Goal: Information Seeking & Learning: Learn about a topic

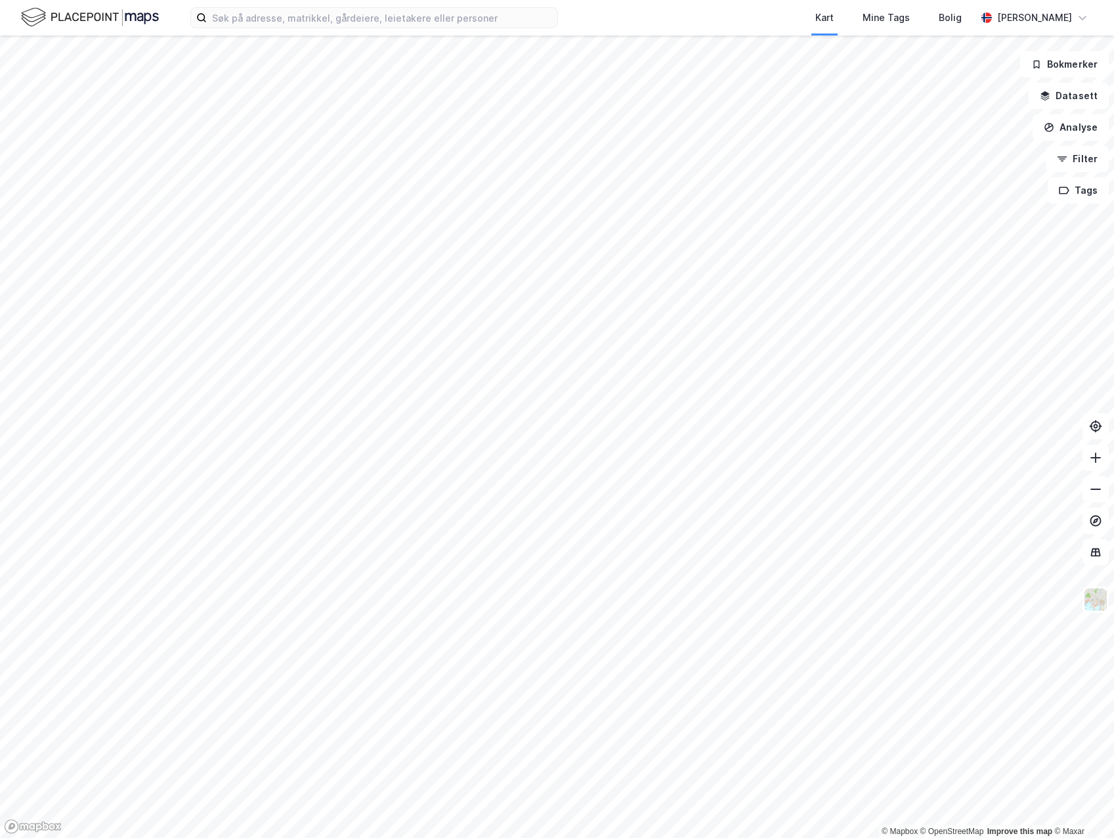
click at [244, 30] on div "Kart Mine Tags Bolig [PERSON_NAME]" at bounding box center [557, 17] width 1114 height 35
click at [247, 27] on input at bounding box center [382, 18] width 350 height 20
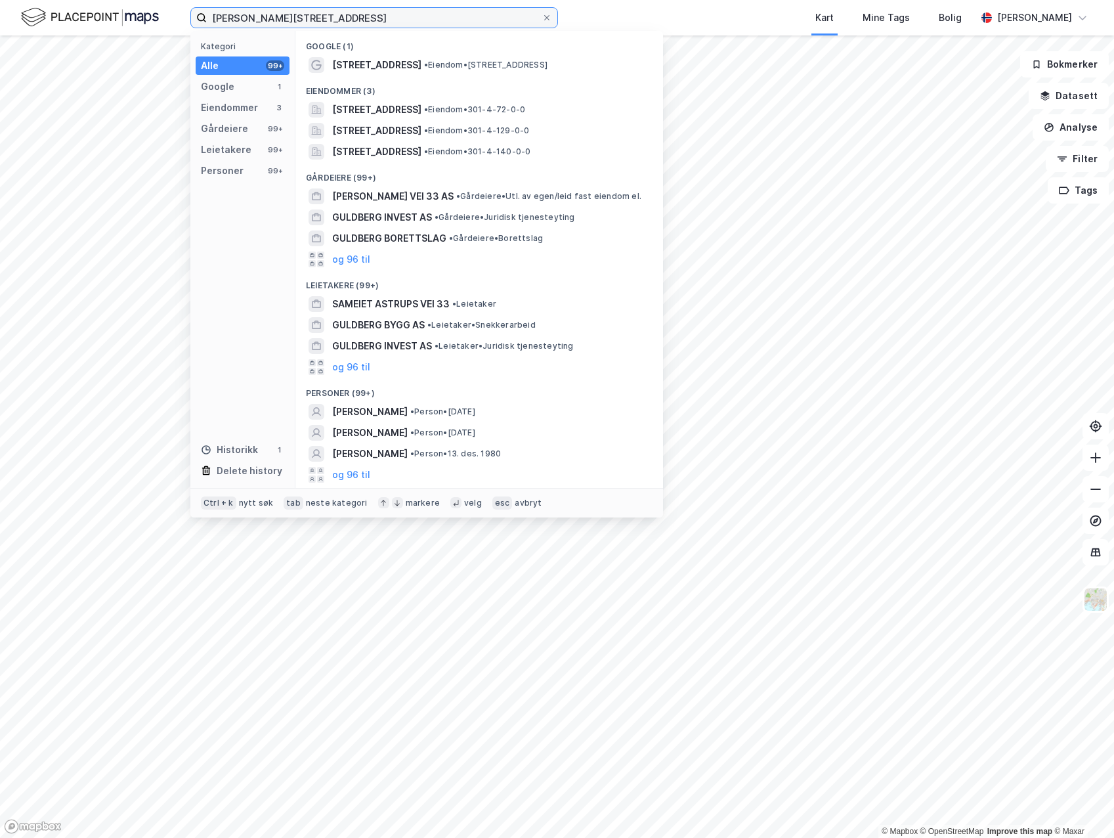
type input "[PERSON_NAME][STREET_ADDRESS]"
click at [421, 107] on span "[STREET_ADDRESS]" at bounding box center [376, 110] width 89 height 16
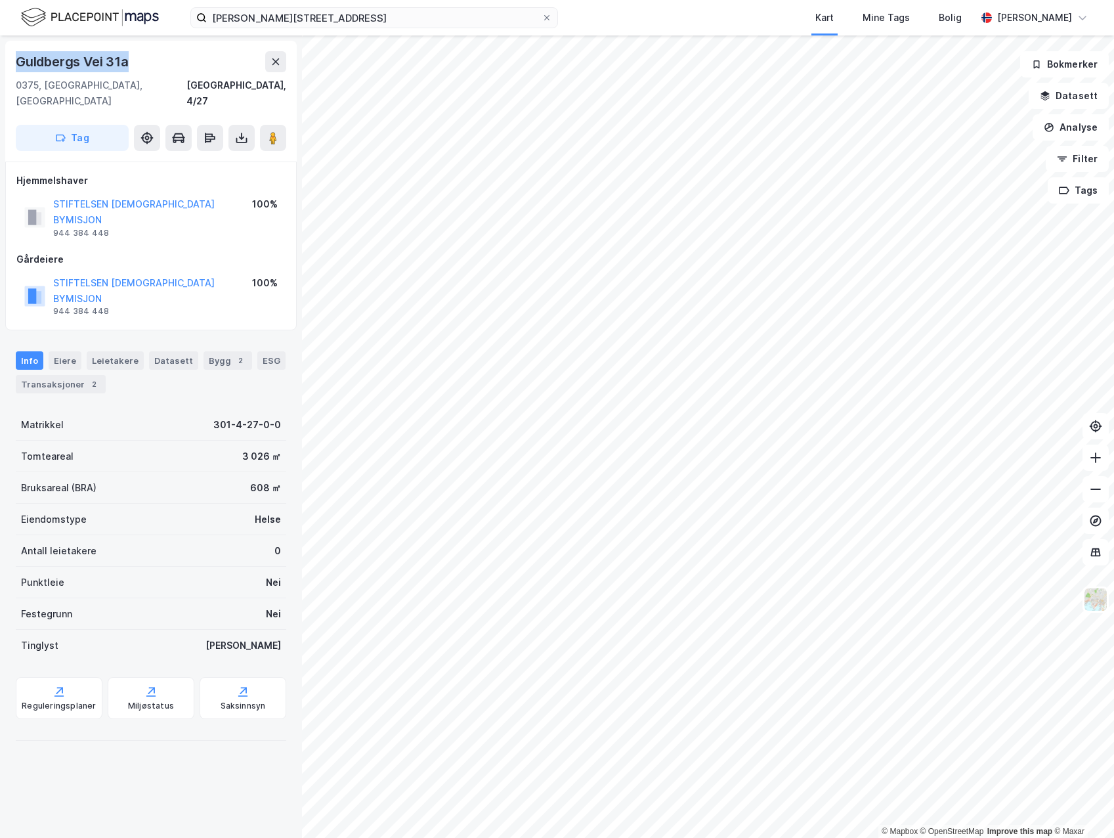
drag, startPoint x: 11, startPoint y: 53, endPoint x: 165, endPoint y: 65, distance: 155.4
click at [165, 65] on div "[STREET_ADDRESS]" at bounding box center [150, 101] width 291 height 121
copy div "Guldbergs Vei 31a"
